Goal: Task Accomplishment & Management: Manage account settings

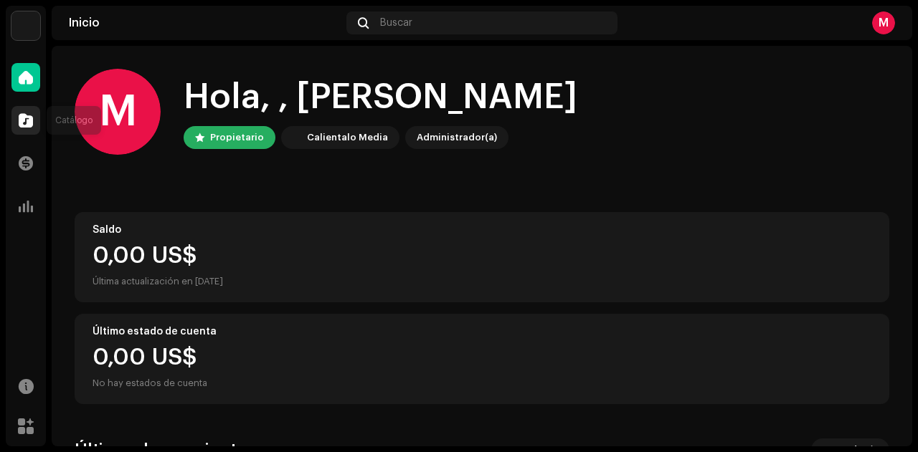
click at [35, 117] on div at bounding box center [25, 120] width 29 height 29
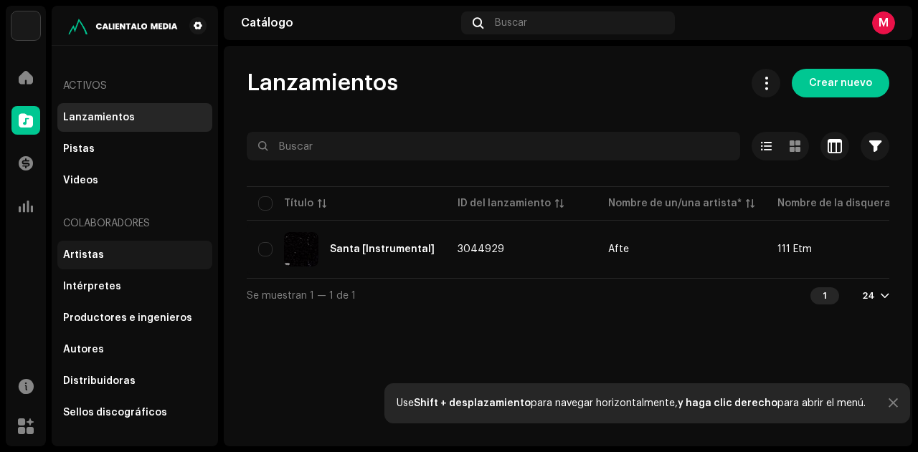
click at [82, 260] on div "Artistas" at bounding box center [83, 254] width 41 height 11
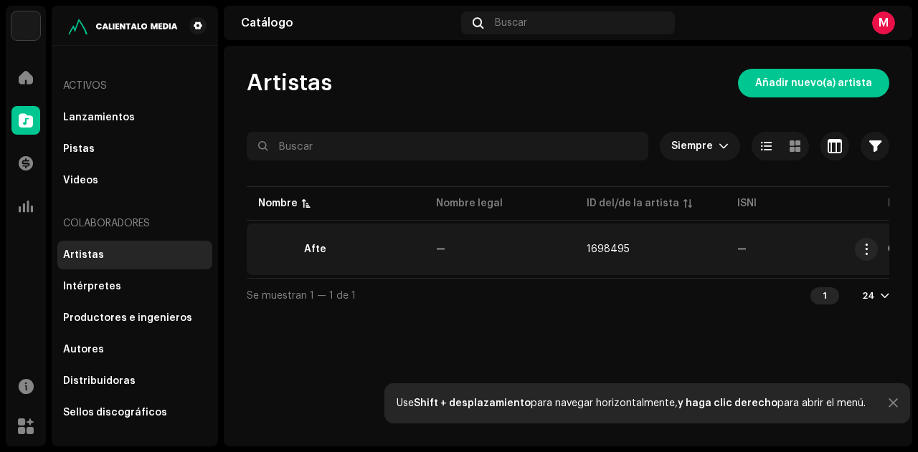
click at [364, 252] on div "Afte" at bounding box center [335, 249] width 155 height 34
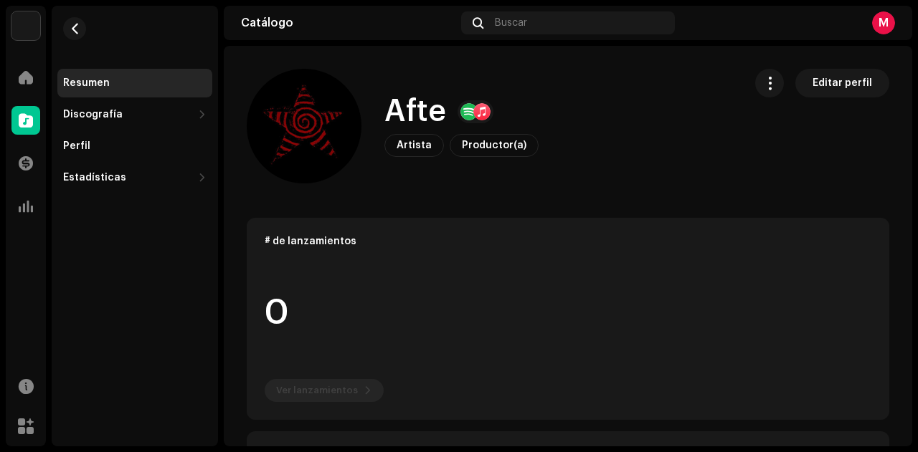
click at [473, 113] on div at bounding box center [481, 111] width 17 height 17
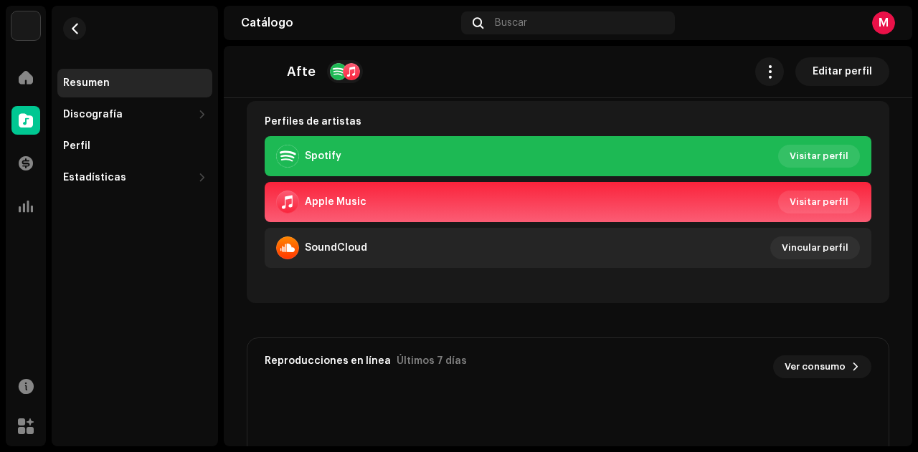
scroll to position [287, 0]
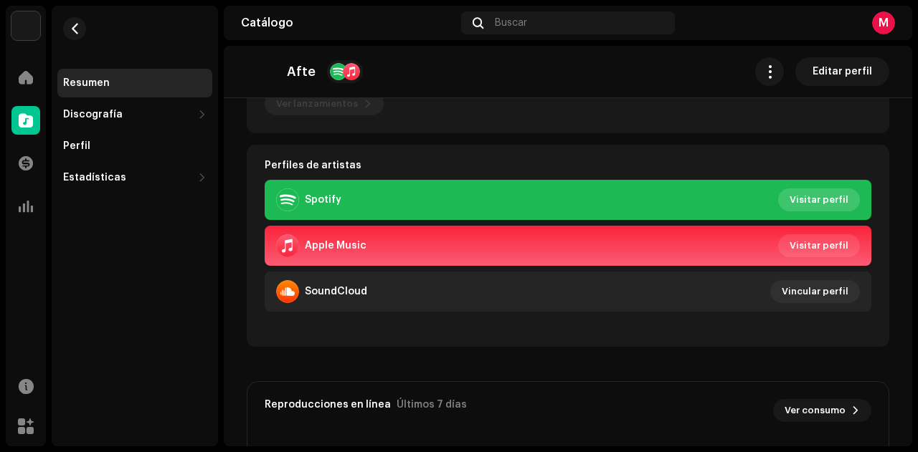
click at [803, 204] on span "Visitar perfil" at bounding box center [818, 200] width 59 height 29
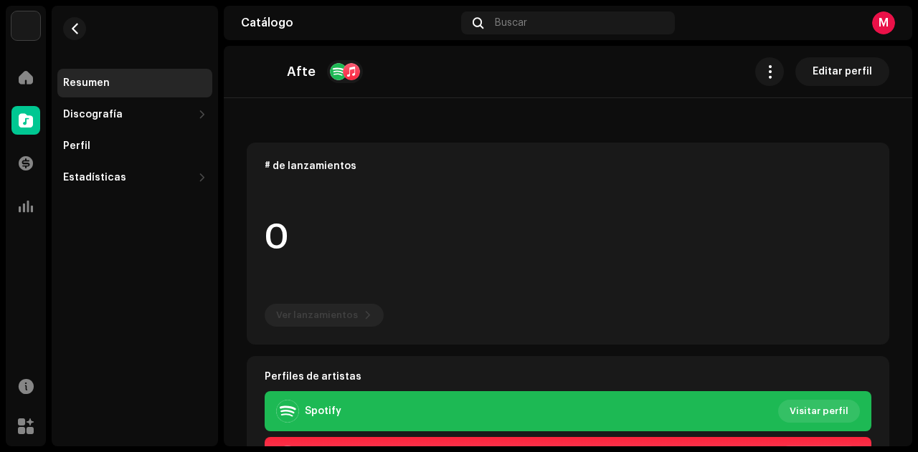
scroll to position [0, 0]
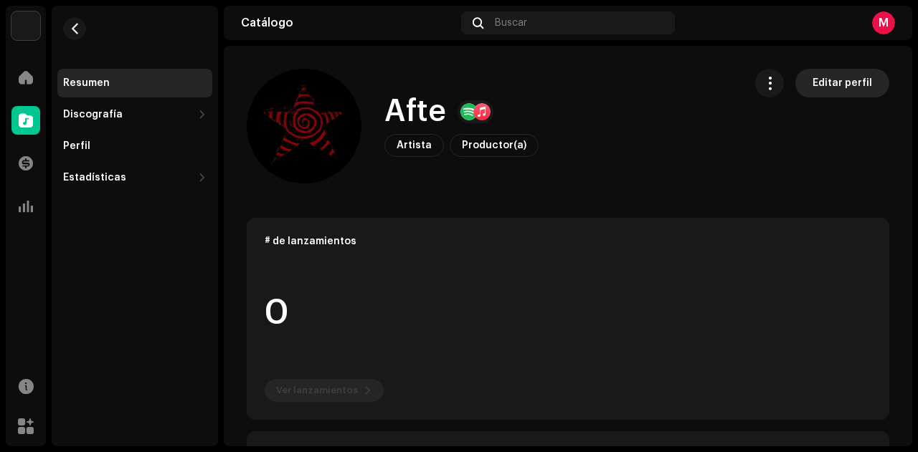
click at [839, 82] on span "Editar perfil" at bounding box center [842, 83] width 60 height 29
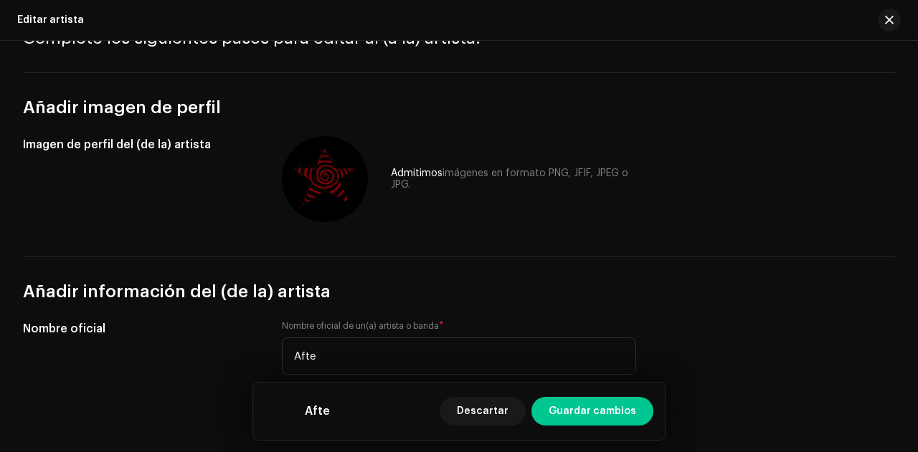
scroll to position [215, 0]
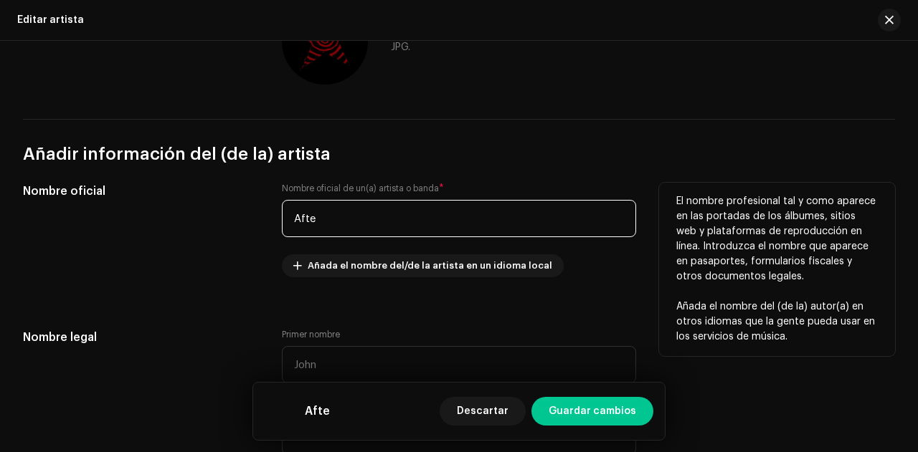
click at [462, 226] on input "Afte" at bounding box center [459, 218] width 354 height 37
type input "A"
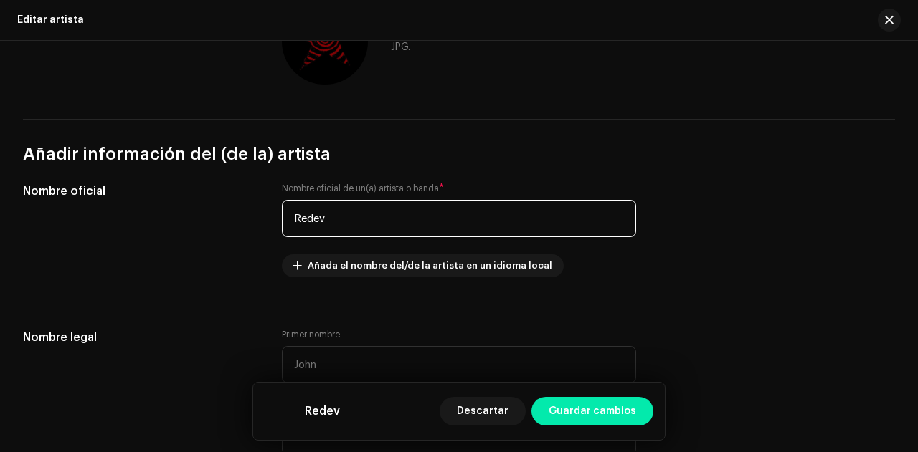
type input "Redev"
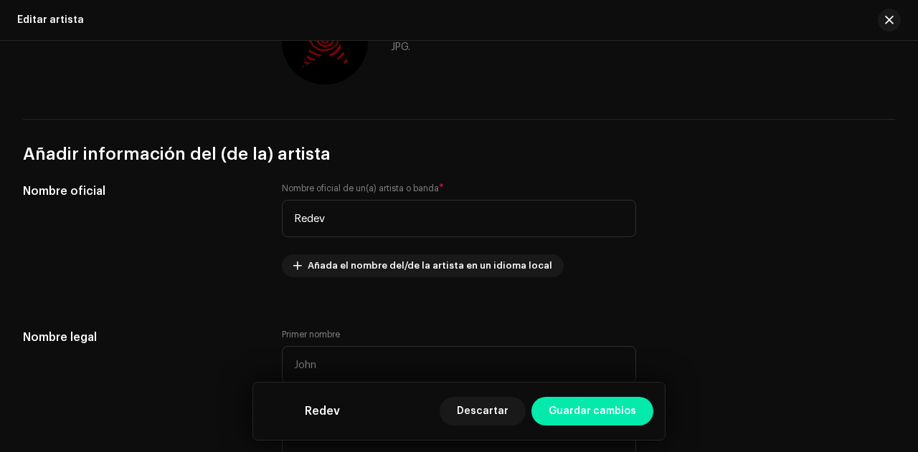
click at [589, 418] on span "Guardar cambios" at bounding box center [591, 411] width 87 height 29
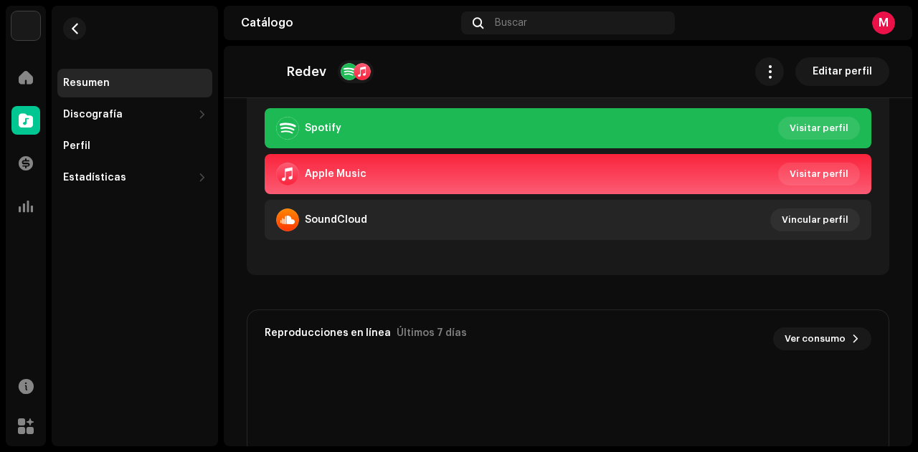
scroll to position [287, 0]
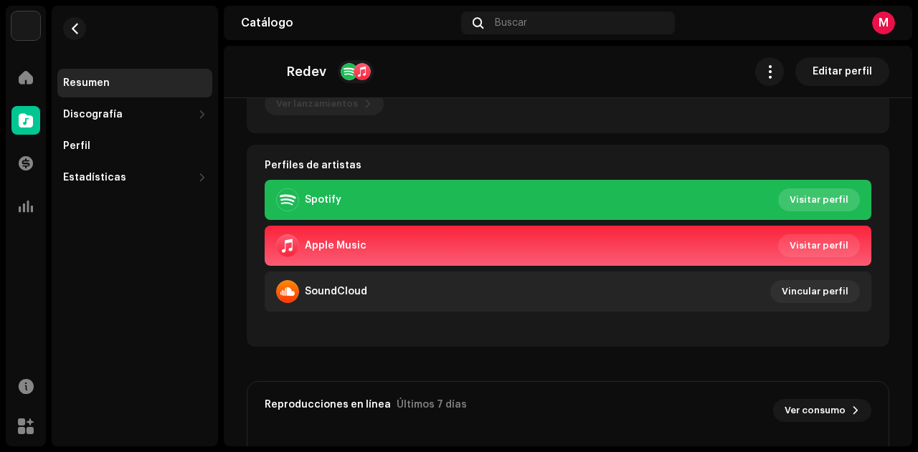
click at [817, 201] on span "Visitar perfil" at bounding box center [818, 200] width 59 height 29
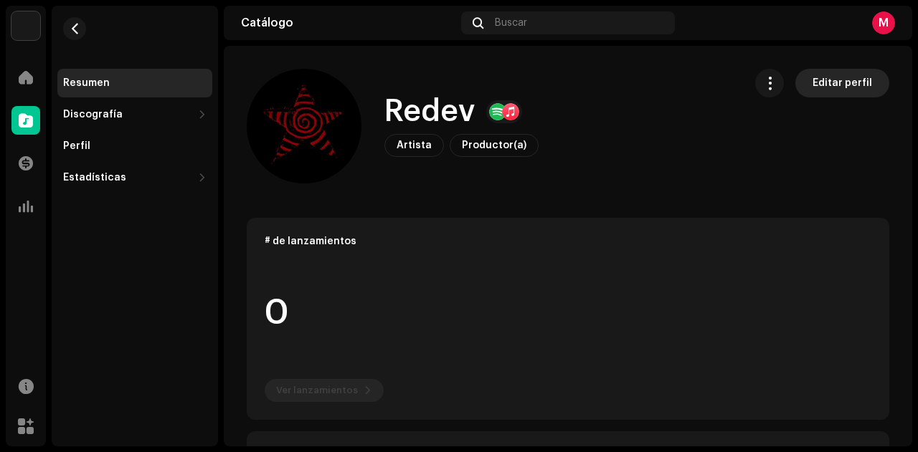
click at [815, 77] on span "Editar perfil" at bounding box center [842, 83] width 60 height 29
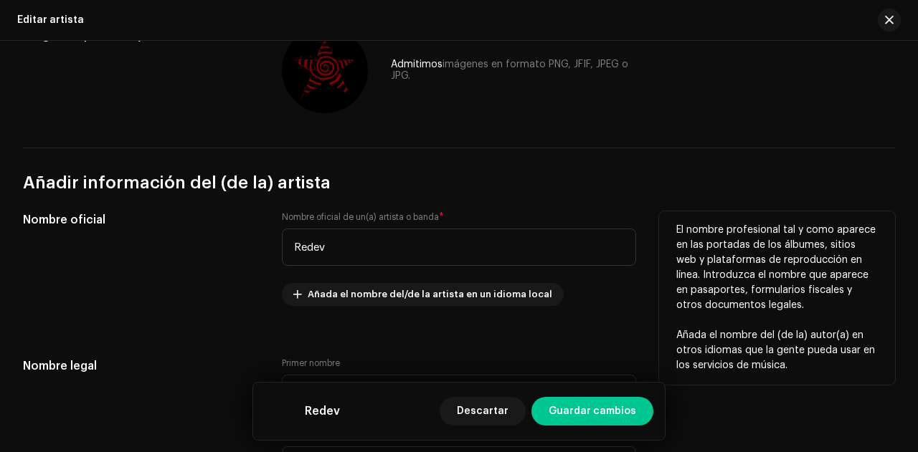
scroll to position [215, 0]
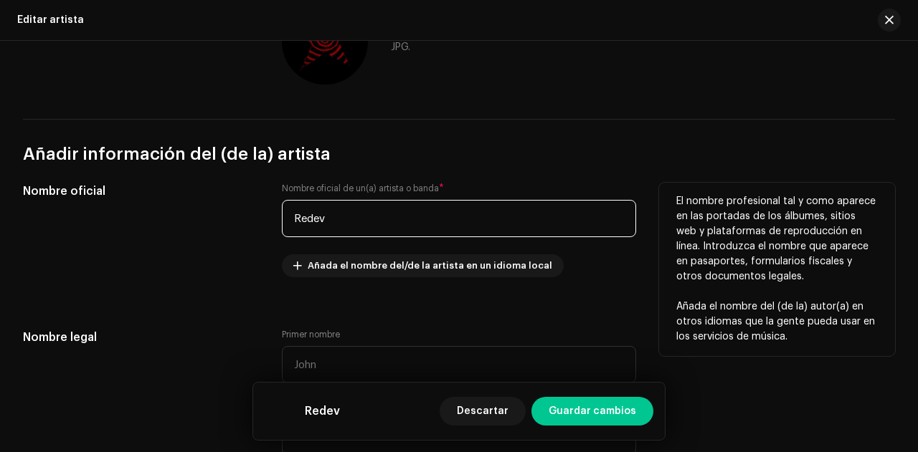
click at [431, 228] on input "Redev" at bounding box center [459, 218] width 354 height 37
type input "R"
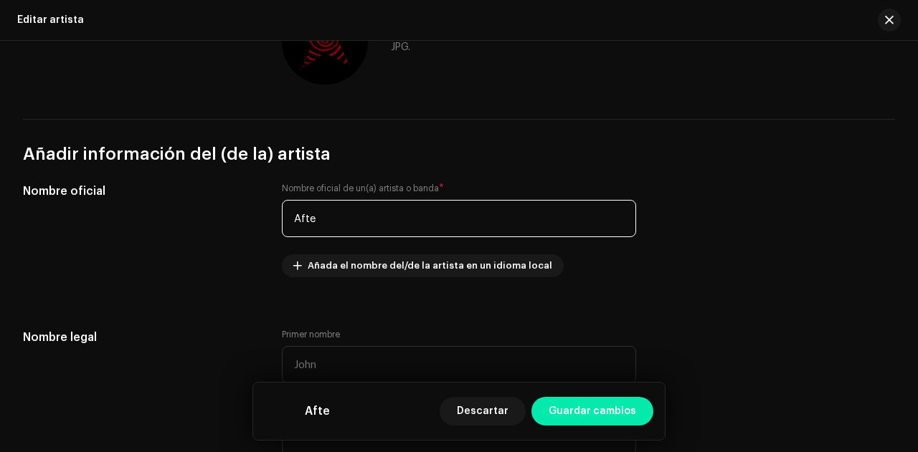
type input "Afte"
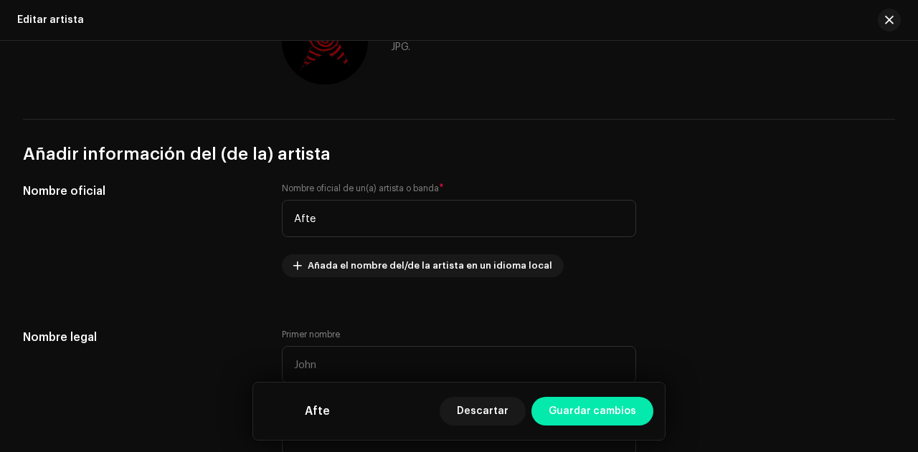
click at [599, 413] on span "Guardar cambios" at bounding box center [591, 411] width 87 height 29
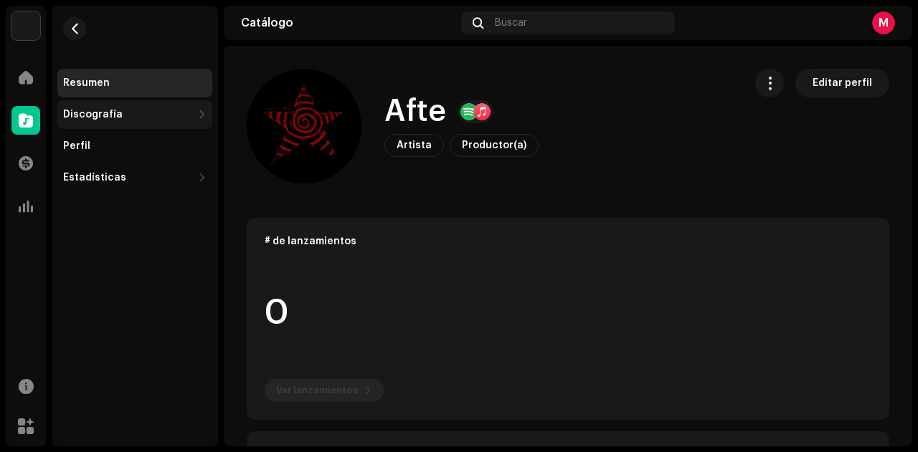
click at [89, 122] on div "Discografía" at bounding box center [134, 114] width 155 height 29
click at [103, 118] on div "Discografía" at bounding box center [93, 114] width 60 height 11
click at [70, 144] on div "Perfil" at bounding box center [76, 146] width 27 height 11
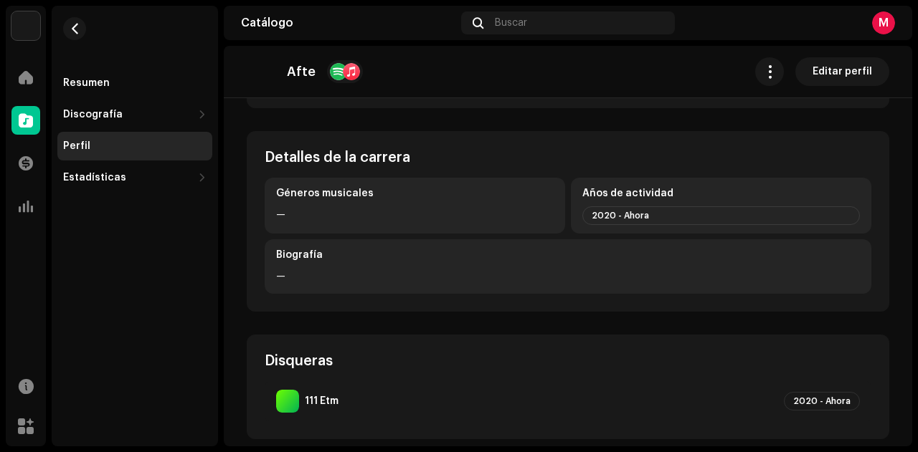
scroll to position [502, 0]
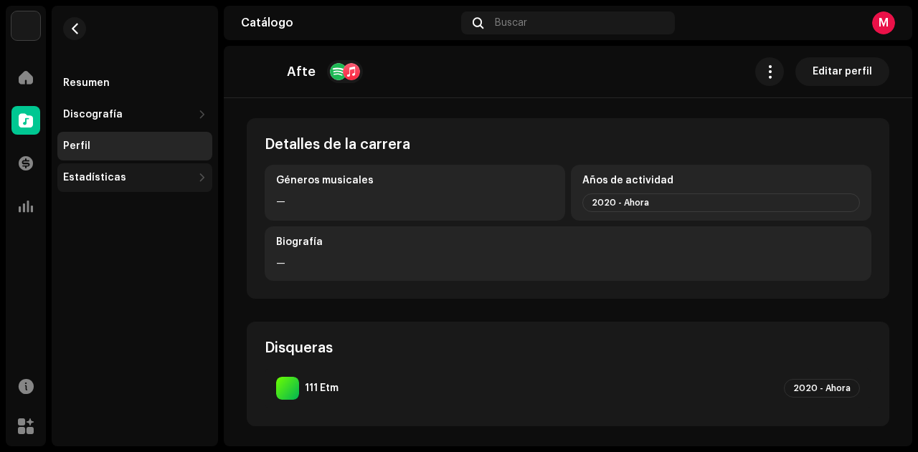
click at [80, 173] on div "Estadísticas" at bounding box center [94, 177] width 63 height 11
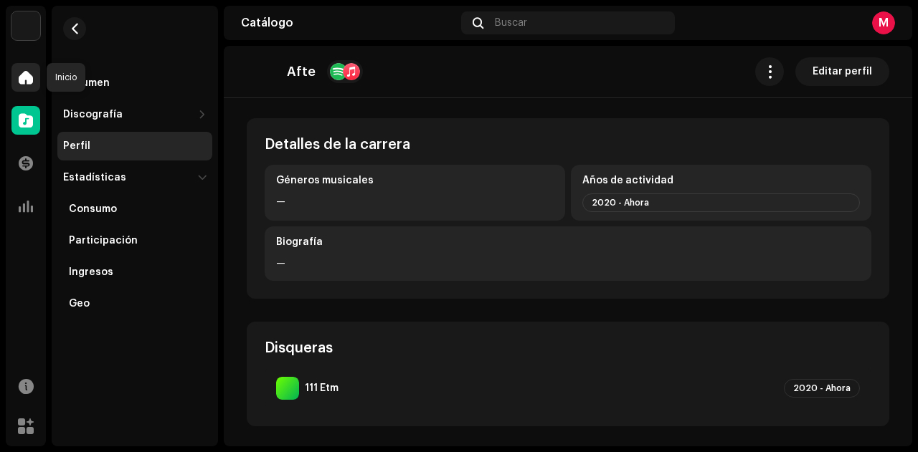
click at [31, 80] on span at bounding box center [26, 77] width 14 height 11
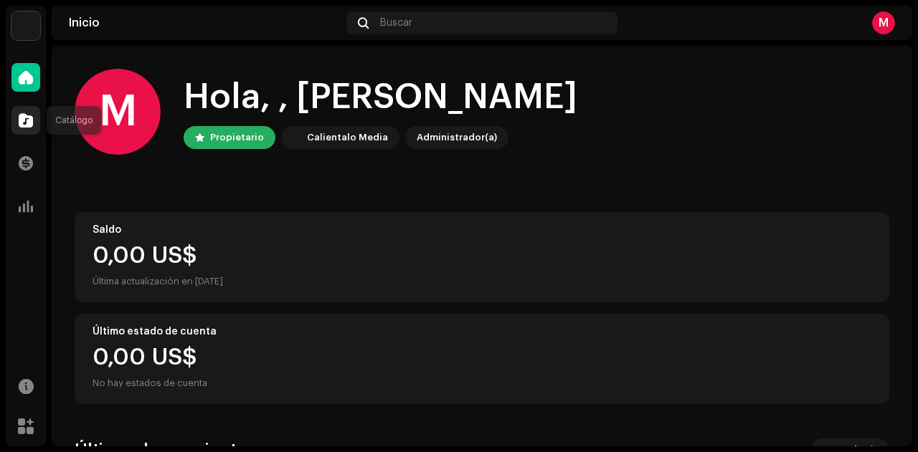
click at [32, 131] on div at bounding box center [25, 120] width 29 height 29
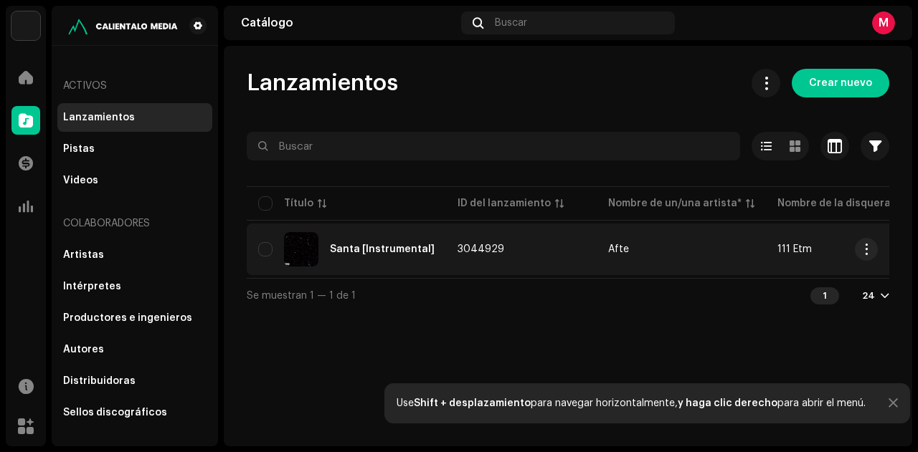
click at [350, 250] on div "Santa [Instrumental]" at bounding box center [382, 249] width 105 height 10
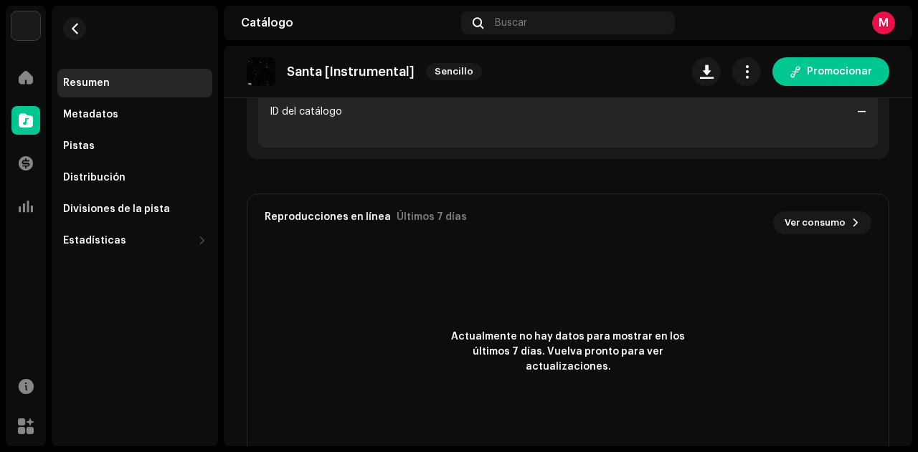
scroll to position [635, 0]
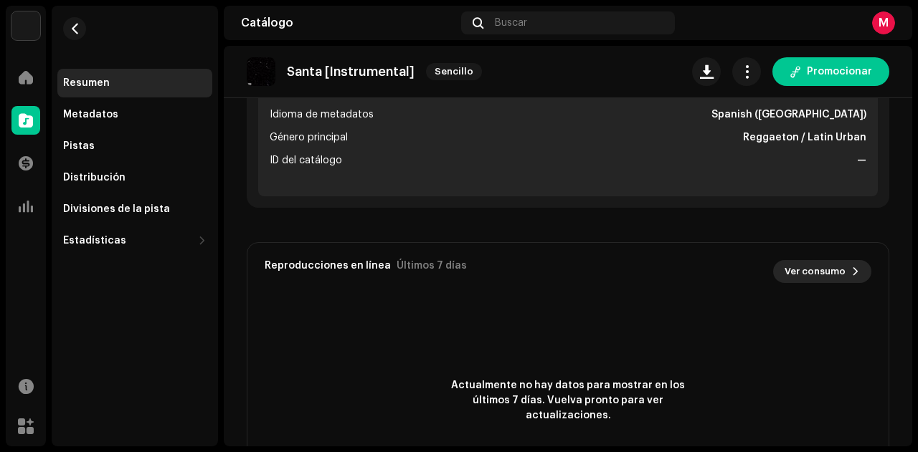
click at [823, 265] on span "Ver consumo" at bounding box center [814, 271] width 61 height 29
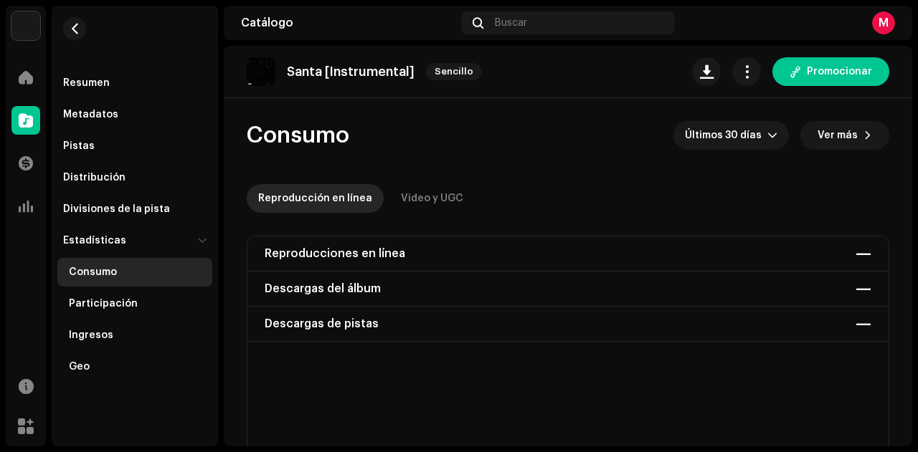
click at [574, 257] on div "Reproducciones en línea — Descargas del álbum — Descargas de pistas —" at bounding box center [567, 289] width 641 height 105
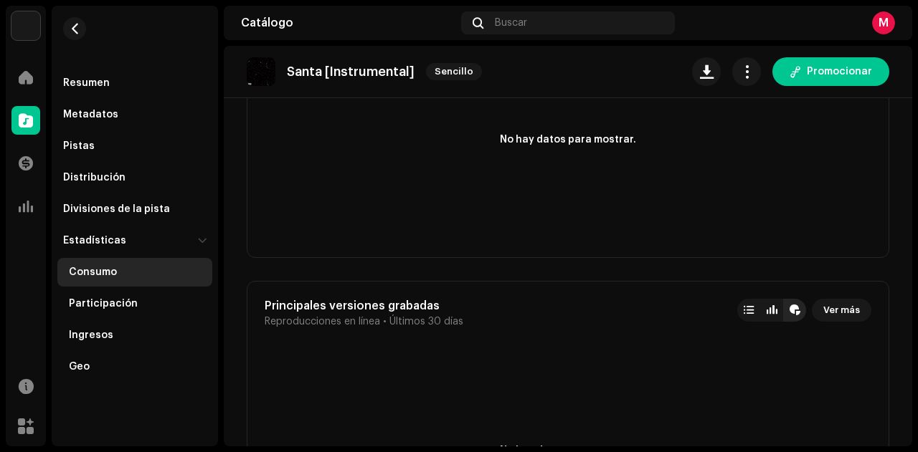
scroll to position [3293, 0]
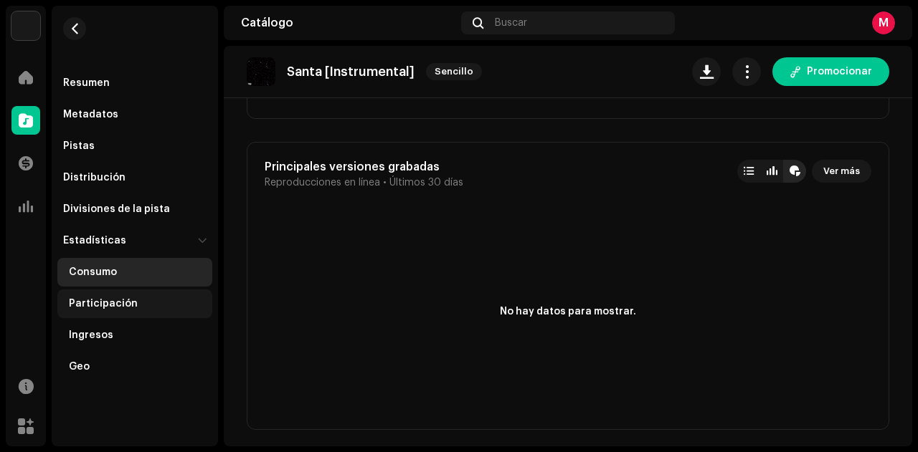
click at [85, 302] on div "Participación" at bounding box center [134, 304] width 155 height 29
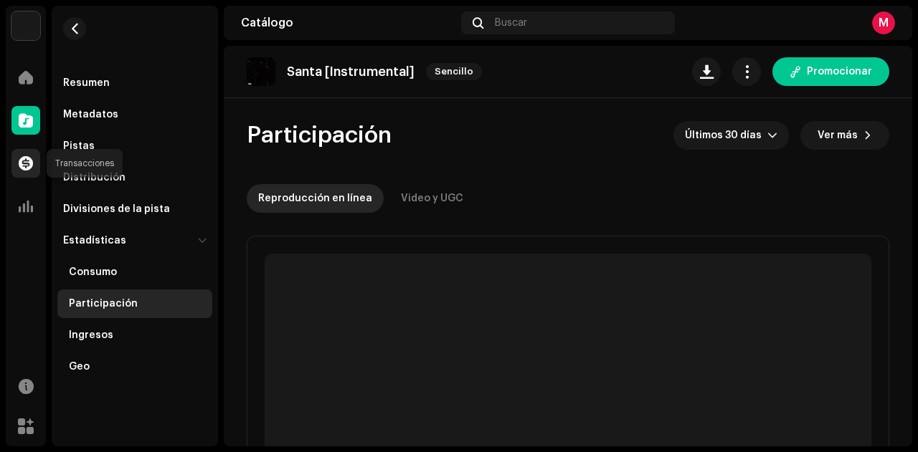
click at [27, 153] on div at bounding box center [25, 163] width 29 height 29
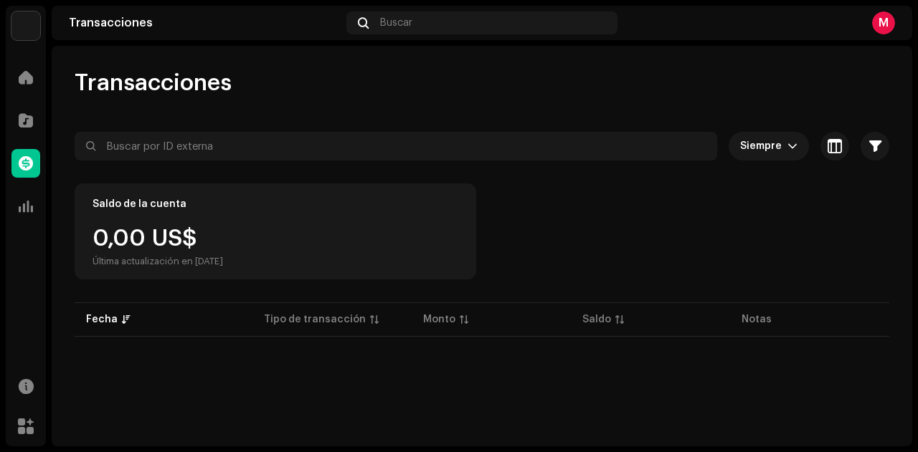
click at [26, 176] on div at bounding box center [25, 163] width 29 height 29
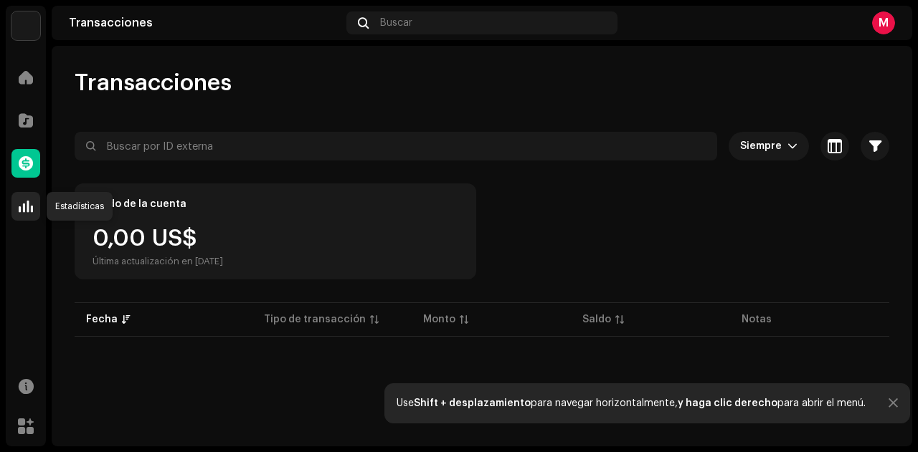
click at [16, 213] on div at bounding box center [25, 206] width 29 height 29
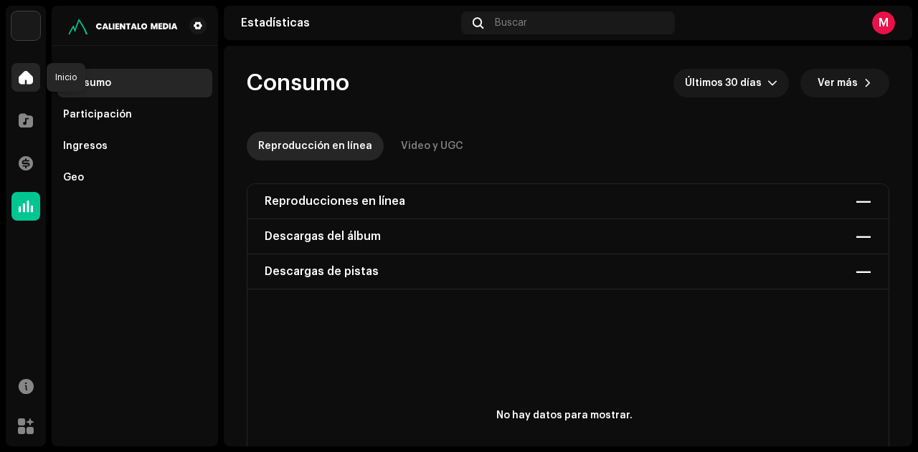
click at [23, 69] on div at bounding box center [25, 77] width 29 height 29
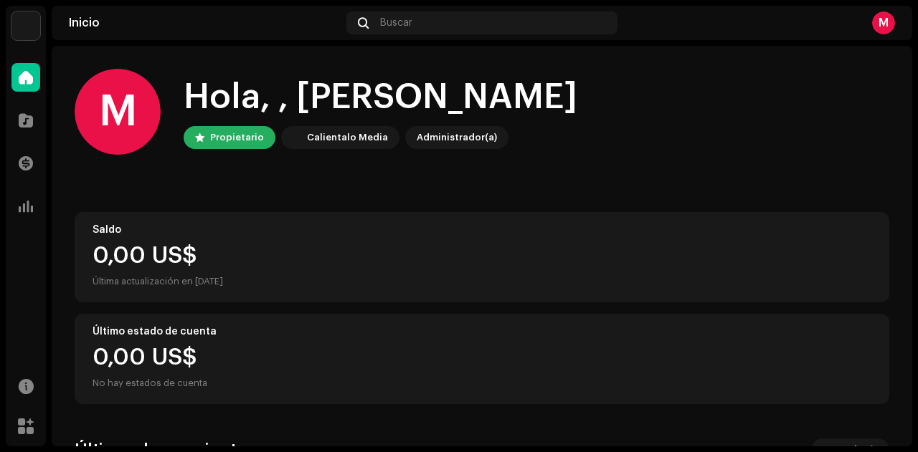
scroll to position [254, 0]
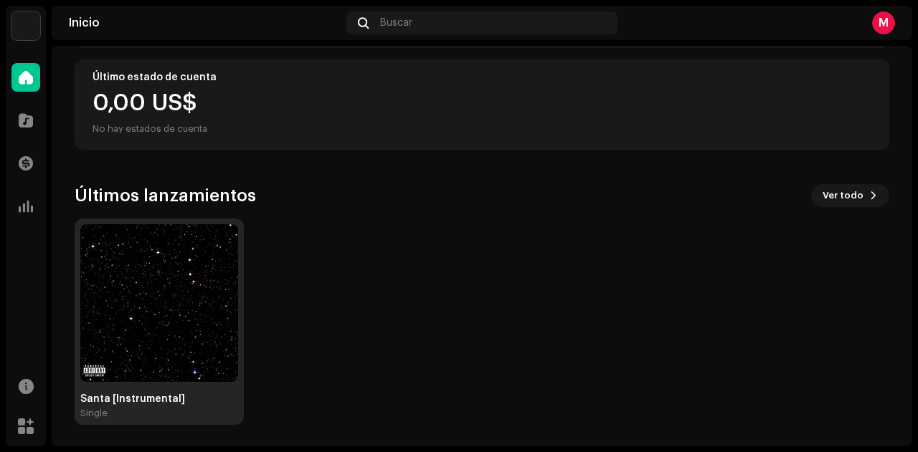
click at [138, 322] on img at bounding box center [159, 303] width 158 height 158
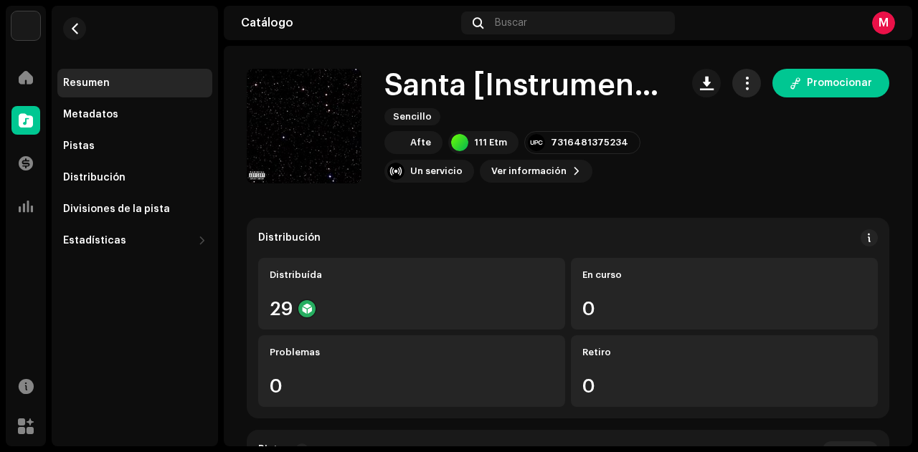
click at [741, 81] on span "button" at bounding box center [747, 82] width 14 height 11
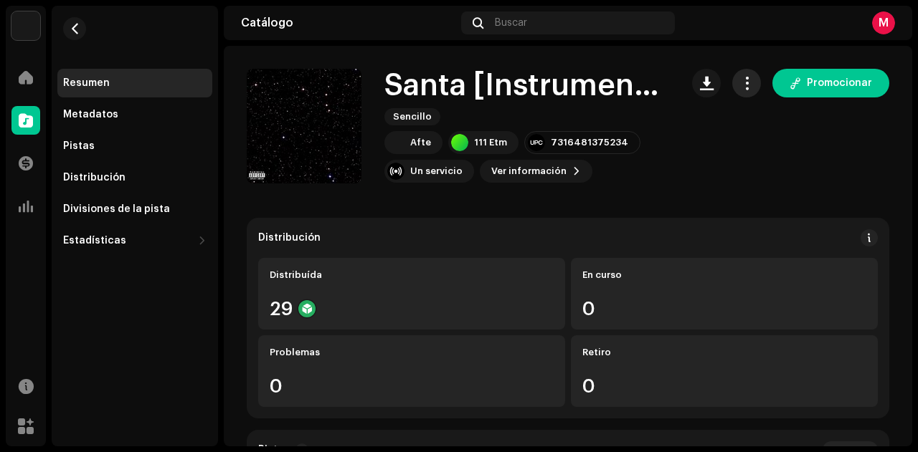
drag, startPoint x: 745, startPoint y: 88, endPoint x: 745, endPoint y: 71, distance: 17.2
click at [745, 85] on span "button" at bounding box center [747, 82] width 14 height 11
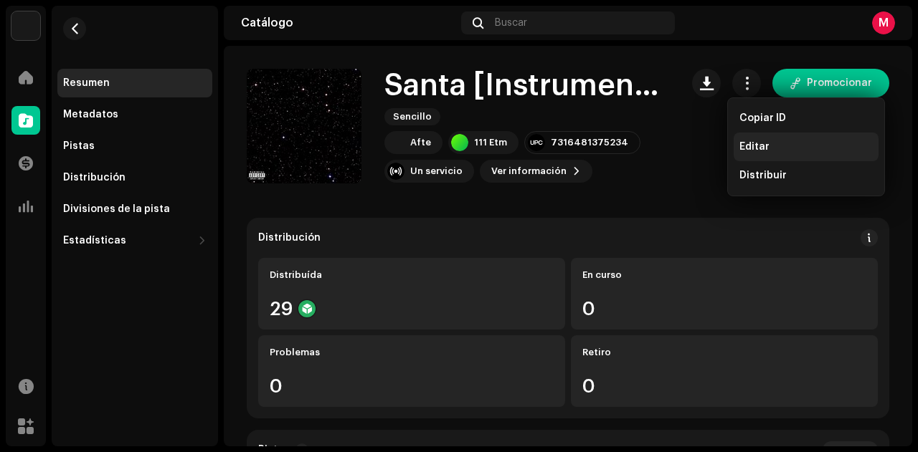
click at [749, 144] on span "Editar" at bounding box center [754, 146] width 30 height 11
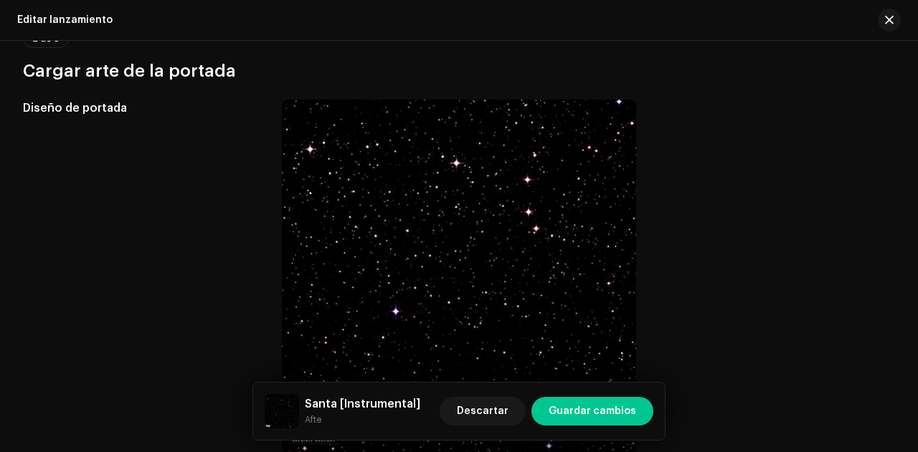
scroll to position [143, 0]
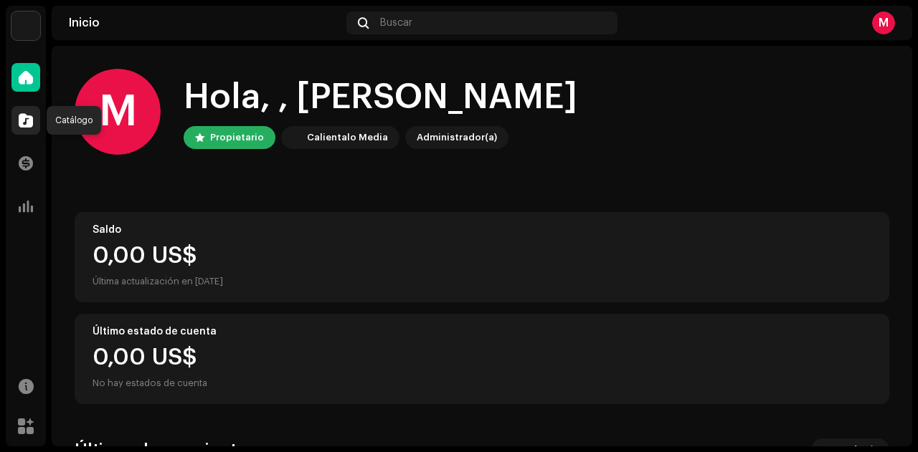
click at [32, 118] on span at bounding box center [26, 120] width 14 height 11
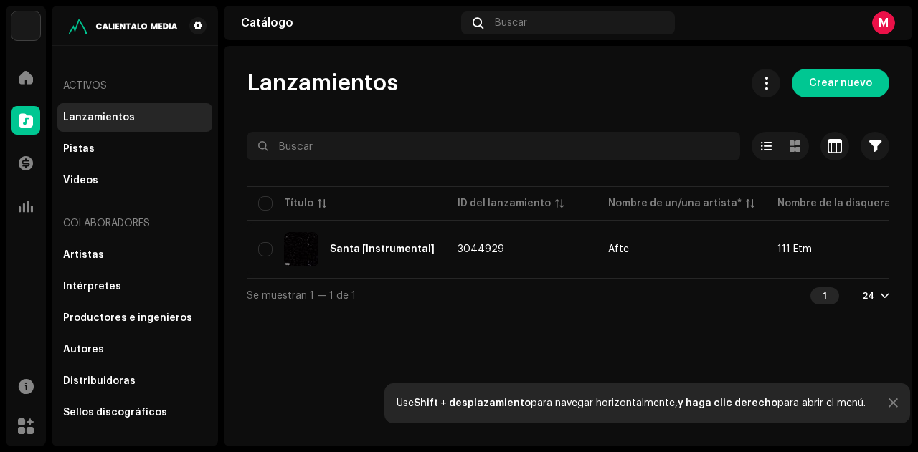
click at [22, 36] on img at bounding box center [25, 25] width 29 height 29
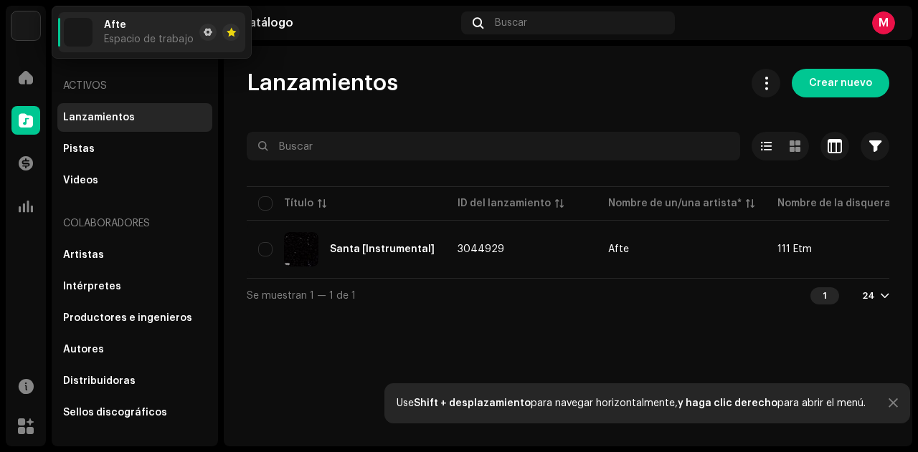
click at [9, 19] on navigation-account-switch "Afte" at bounding box center [26, 26] width 40 height 40
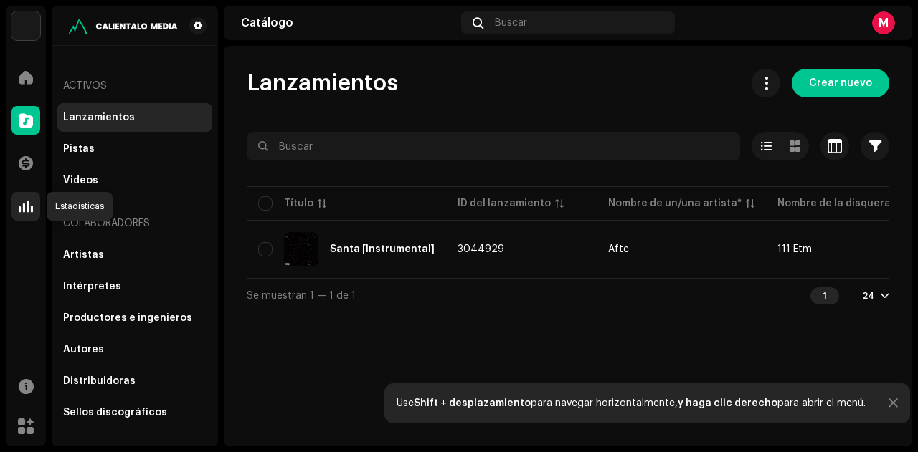
click at [17, 208] on div at bounding box center [25, 206] width 29 height 29
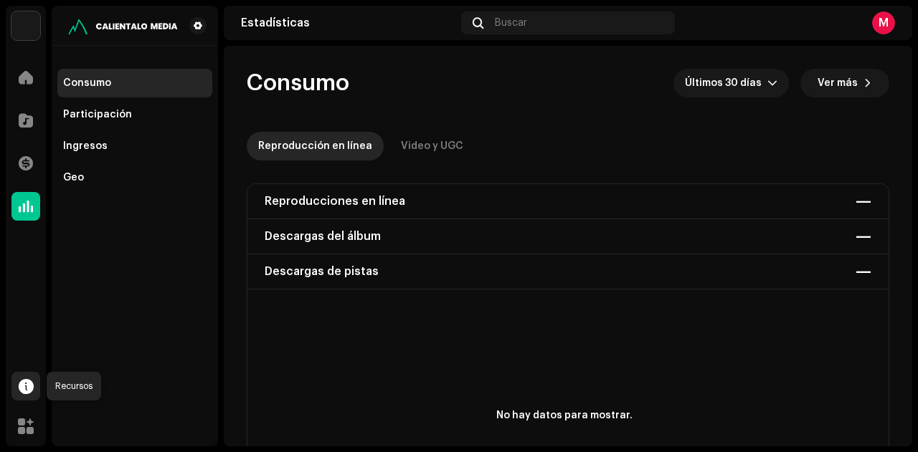
click at [29, 389] on span at bounding box center [26, 386] width 15 height 11
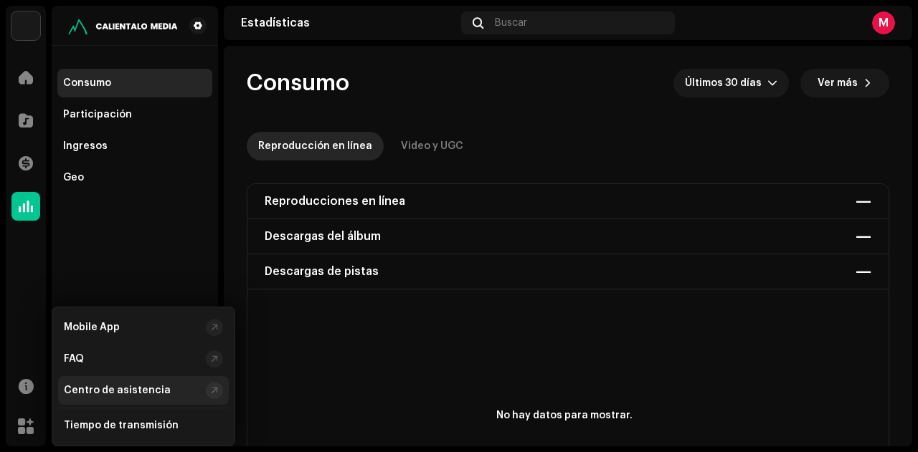
click at [125, 395] on div "Centro de asistencia" at bounding box center [117, 390] width 107 height 11
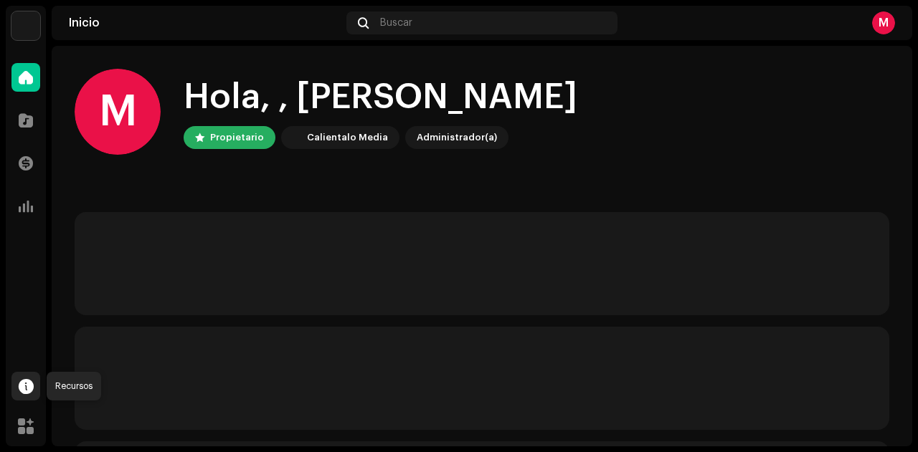
click at [23, 396] on div at bounding box center [25, 386] width 29 height 29
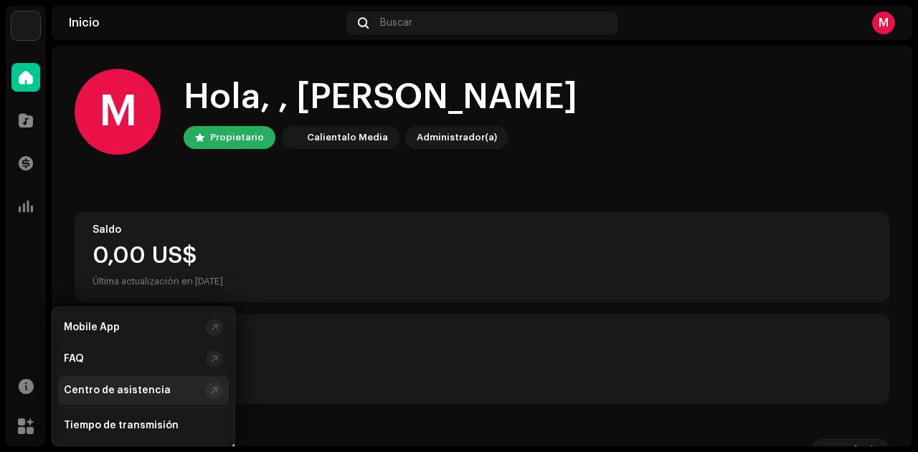
click at [141, 400] on div "Centro de asistencia" at bounding box center [143, 390] width 171 height 29
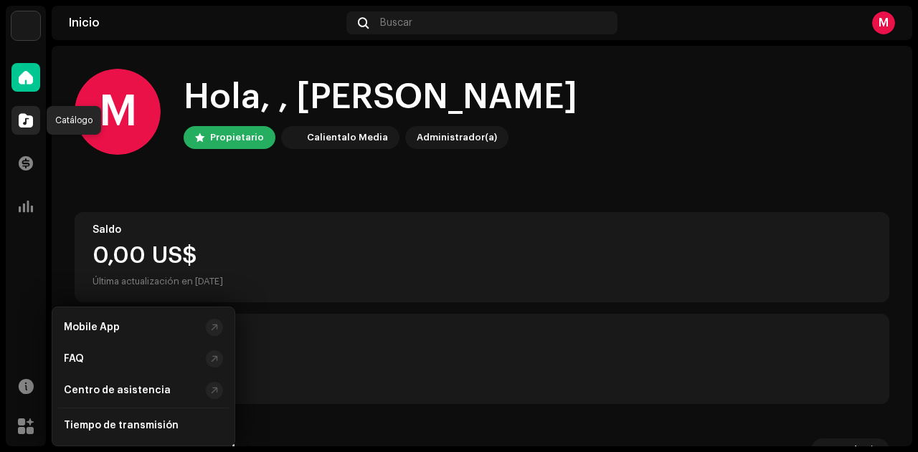
click at [37, 124] on div at bounding box center [25, 120] width 29 height 29
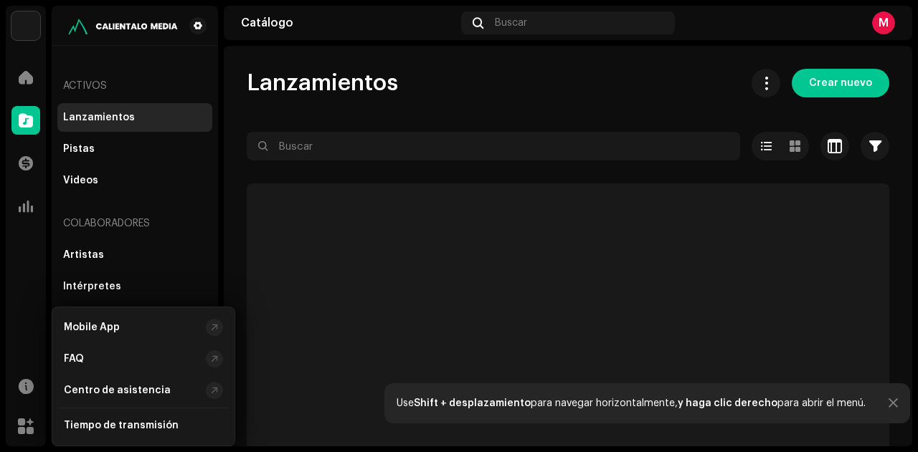
scroll to position [37, 0]
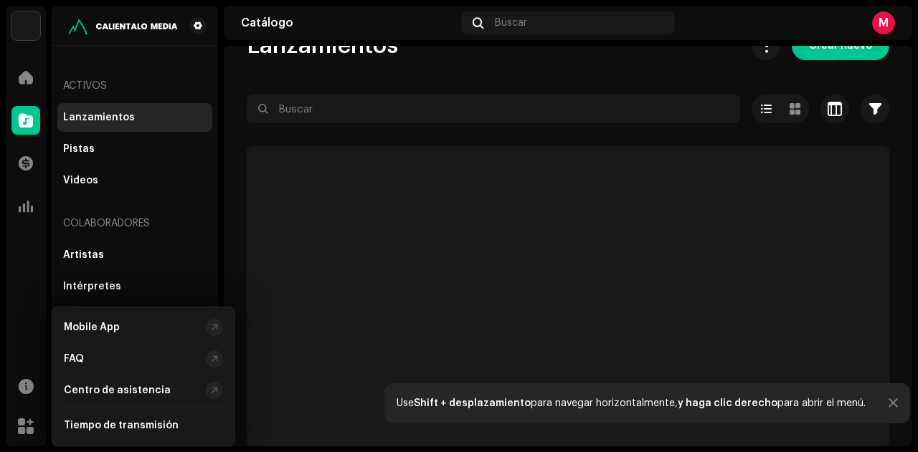
click at [407, 244] on p-skeleton at bounding box center [568, 296] width 642 height 301
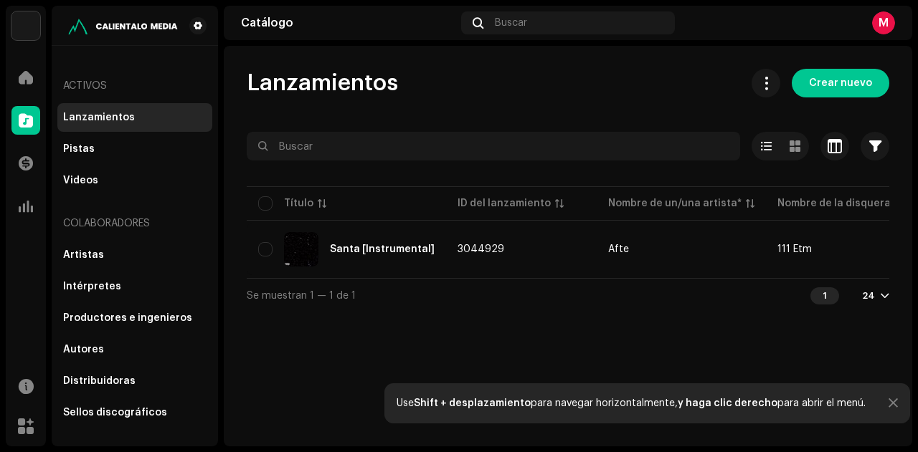
scroll to position [0, 0]
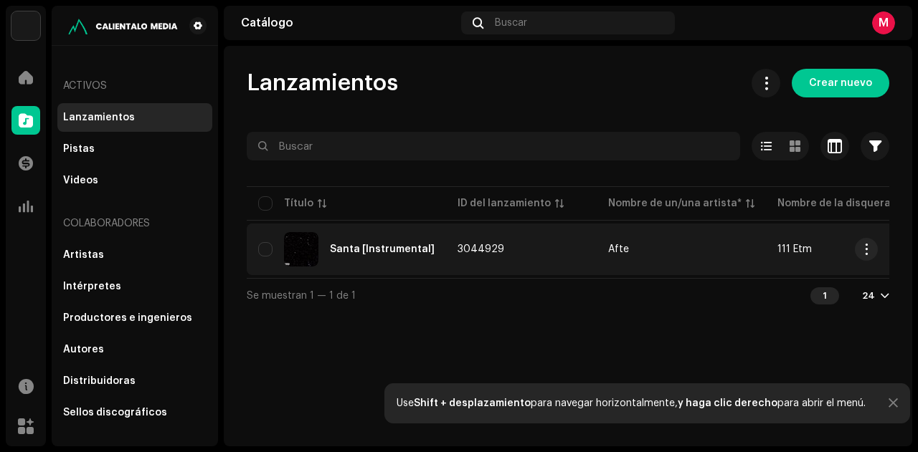
click at [627, 259] on td "Afte" at bounding box center [680, 250] width 169 height 52
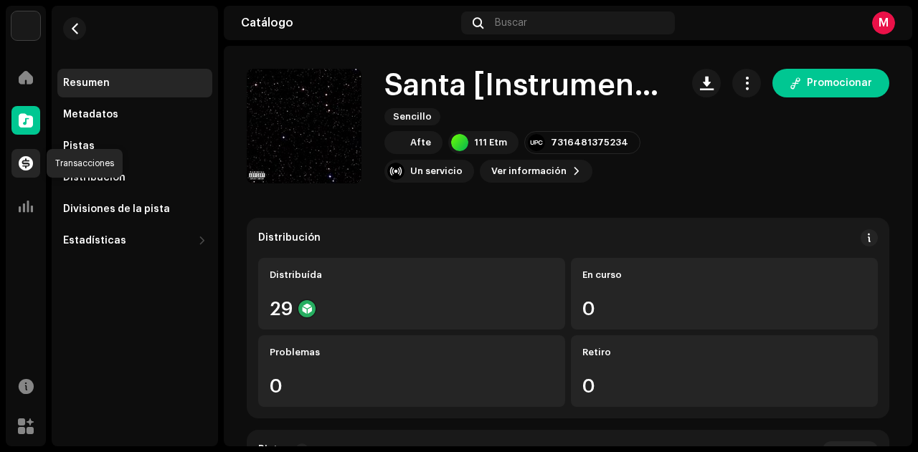
click at [19, 153] on div at bounding box center [25, 163] width 29 height 29
click at [34, 162] on div at bounding box center [25, 163] width 29 height 29
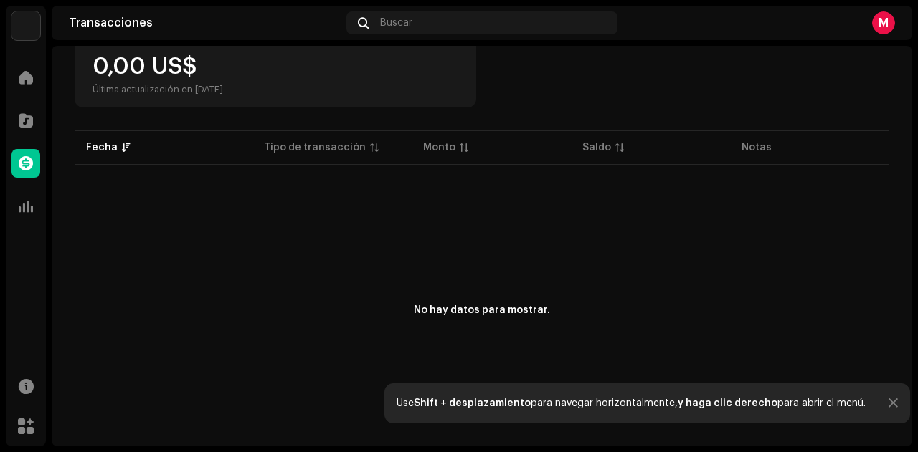
scroll to position [179, 0]
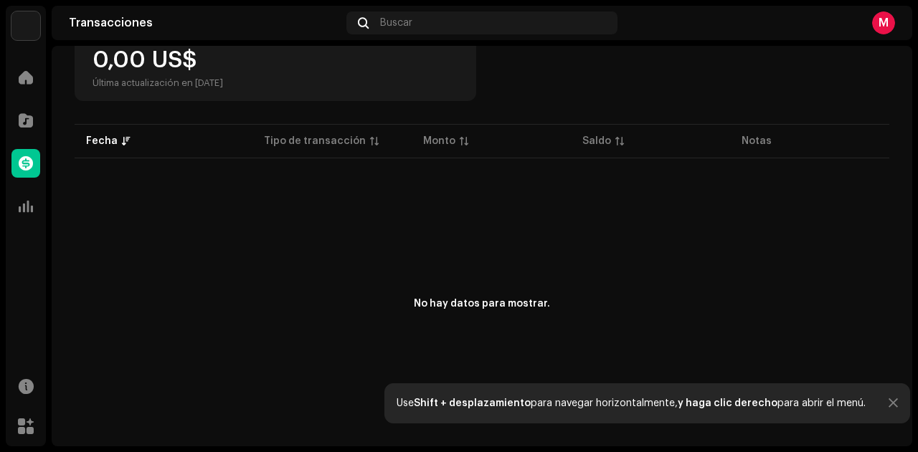
click at [33, 104] on div "Catálogo" at bounding box center [26, 120] width 40 height 40
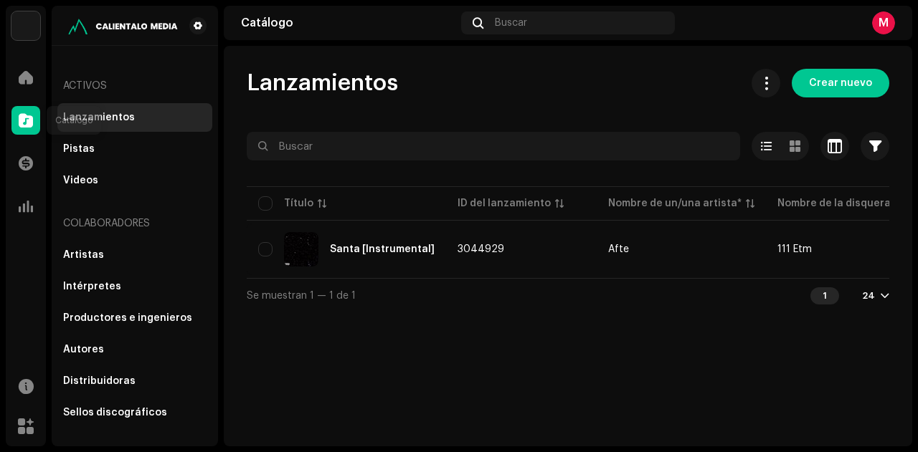
click at [29, 111] on div at bounding box center [25, 120] width 29 height 29
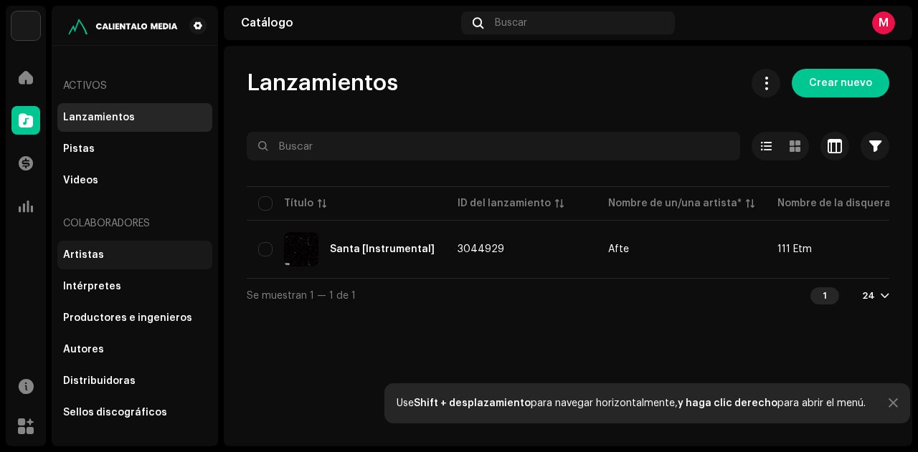
click at [108, 259] on div "Artistas" at bounding box center [134, 254] width 143 height 11
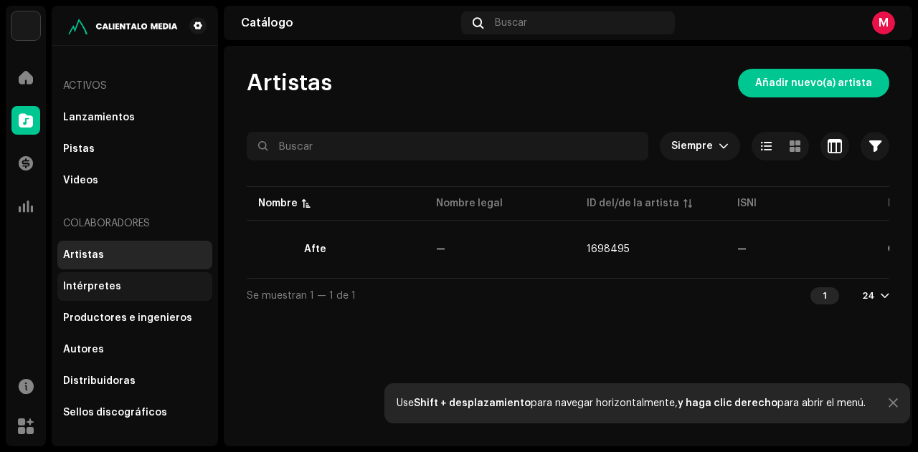
click at [116, 298] on div "Intérpretes" at bounding box center [134, 286] width 155 height 29
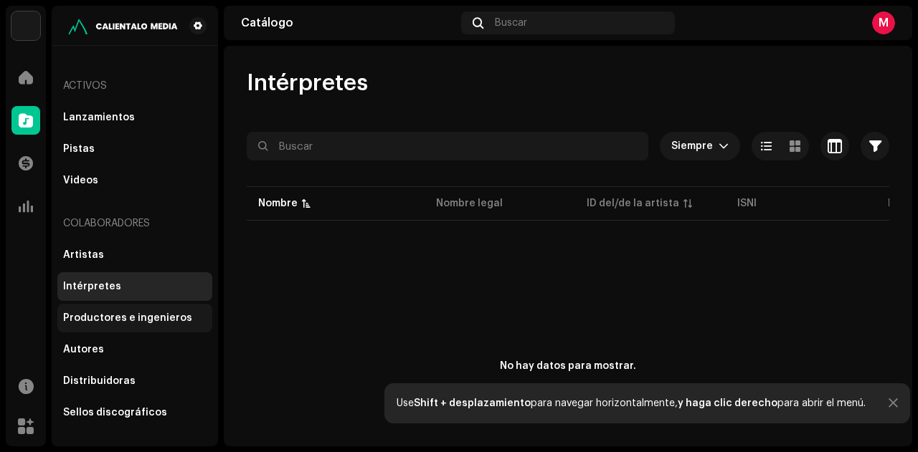
click at [105, 317] on div "Productores e ingenieros" at bounding box center [127, 318] width 129 height 11
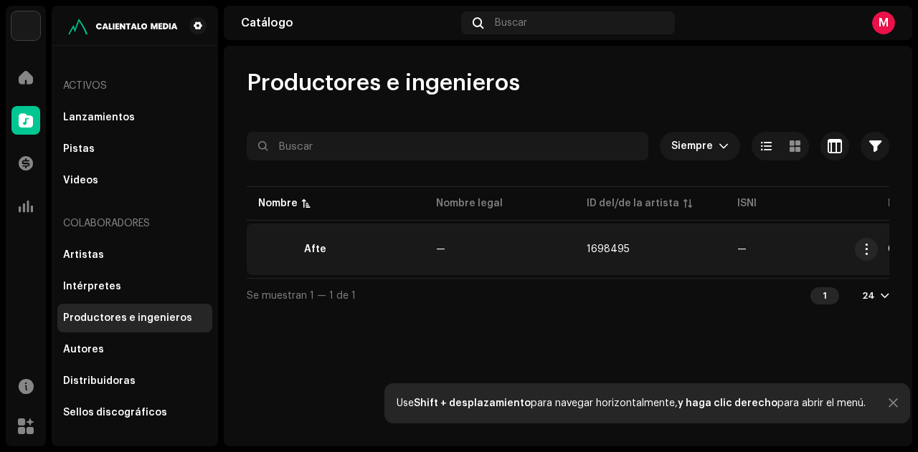
click at [346, 242] on div "Afte" at bounding box center [335, 249] width 155 height 34
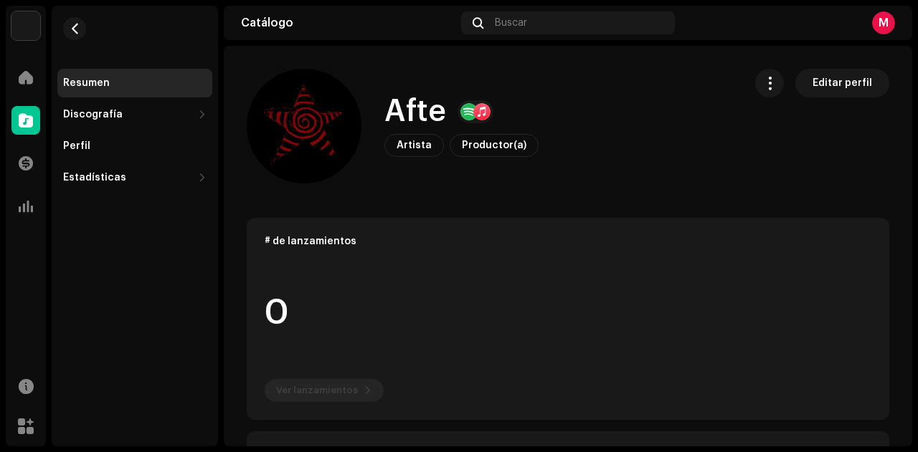
click at [473, 110] on div at bounding box center [481, 111] width 17 height 17
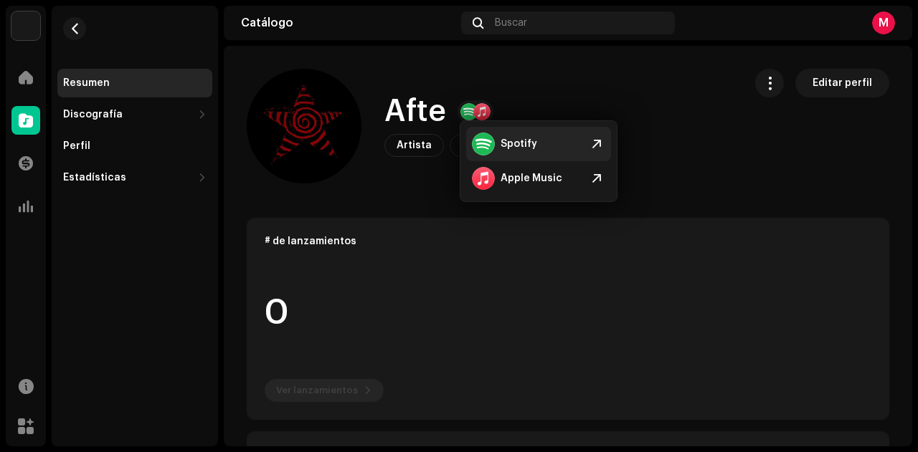
click at [521, 141] on div "Spotify" at bounding box center [518, 143] width 37 height 11
click at [19, 75] on span at bounding box center [26, 77] width 14 height 11
